Goal: Task Accomplishment & Management: Manage account settings

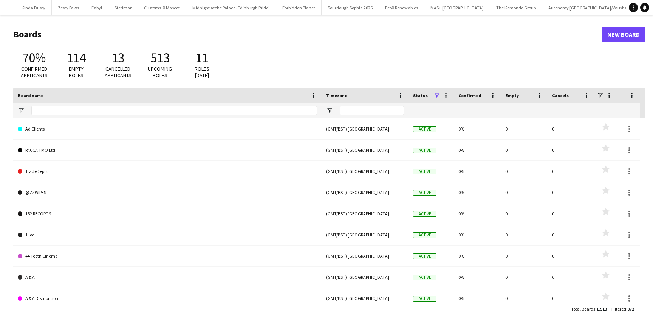
click at [9, 6] on app-icon "Menu" at bounding box center [8, 8] width 6 height 6
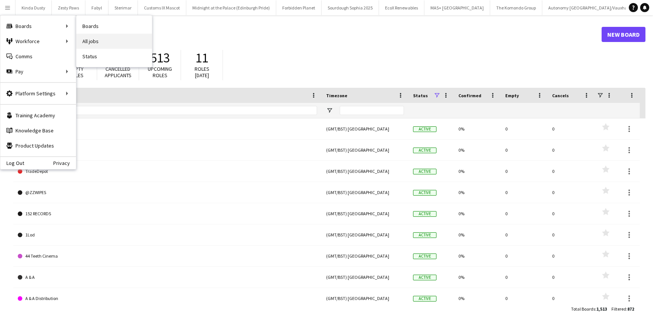
click at [95, 42] on link "All jobs" at bounding box center [114, 41] width 76 height 15
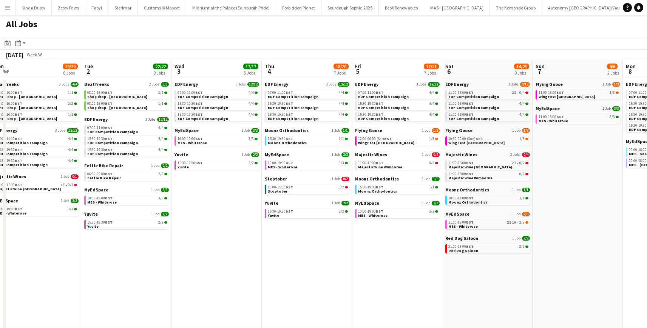
scroll to position [1, 0]
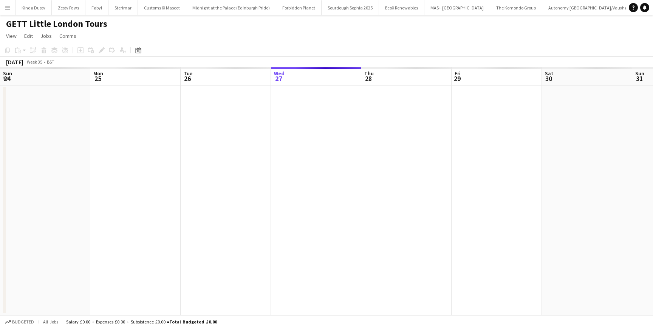
scroll to position [0, 618]
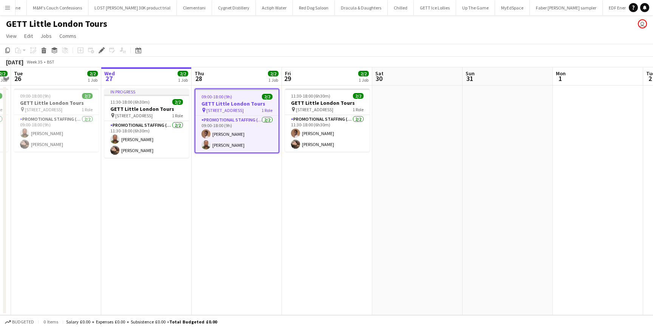
click at [210, 106] on h3 "GETT Little London Tours" at bounding box center [236, 103] width 83 height 7
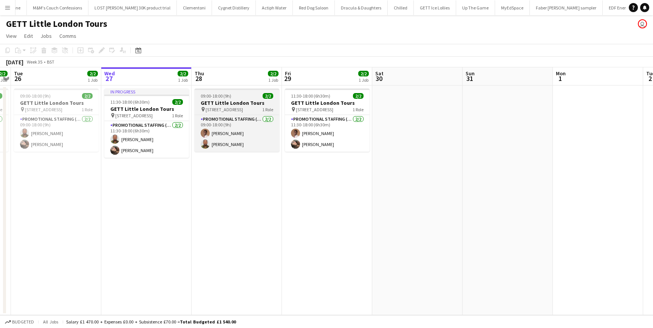
click at [210, 107] on span "[STREET_ADDRESS]" at bounding box center [224, 110] width 37 height 6
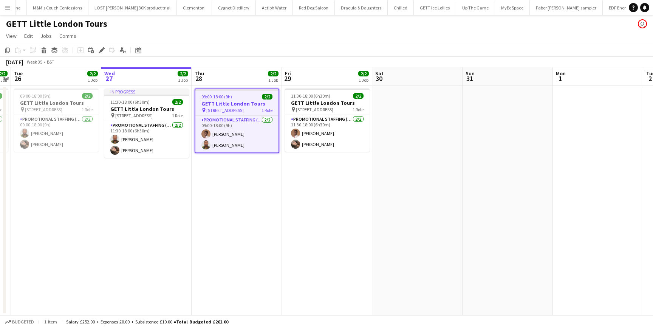
click at [210, 106] on h3 "GETT Little London Tours" at bounding box center [236, 103] width 83 height 7
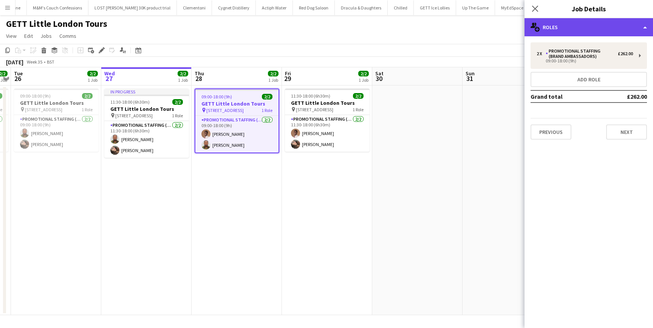
click at [643, 29] on div "multiple-users-add Roles" at bounding box center [589, 27] width 128 height 18
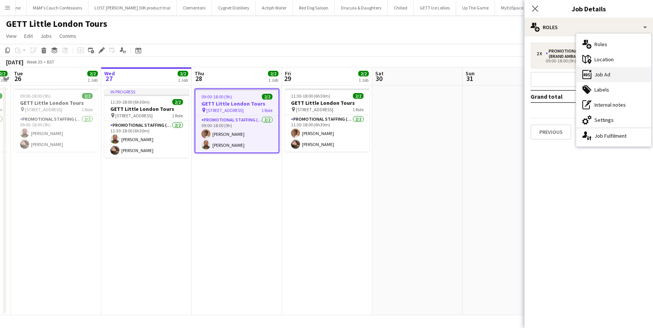
click at [598, 74] on div "ads-window Job Ad" at bounding box center [613, 74] width 75 height 15
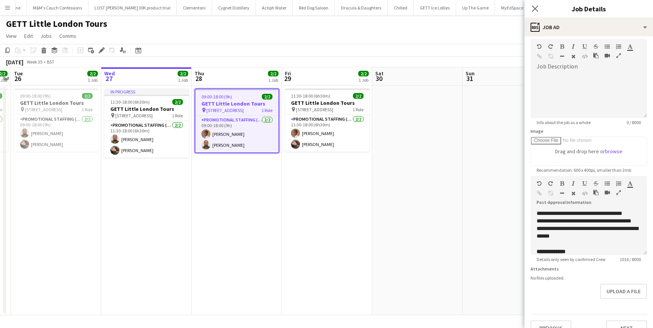
scroll to position [51, 0]
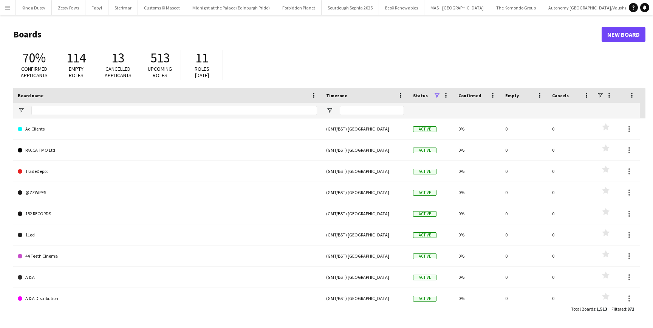
click at [7, 9] on app-icon "Menu" at bounding box center [8, 8] width 6 height 6
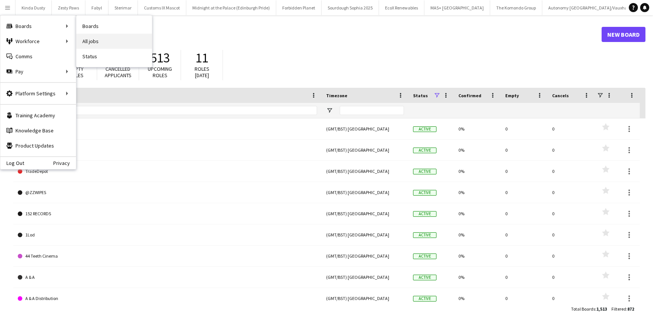
click at [94, 45] on link "All jobs" at bounding box center [114, 41] width 76 height 15
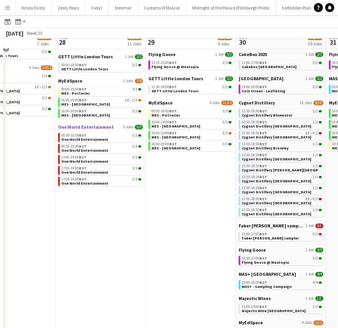
scroll to position [86, 0]
